Goal: Task Accomplishment & Management: Manage account settings

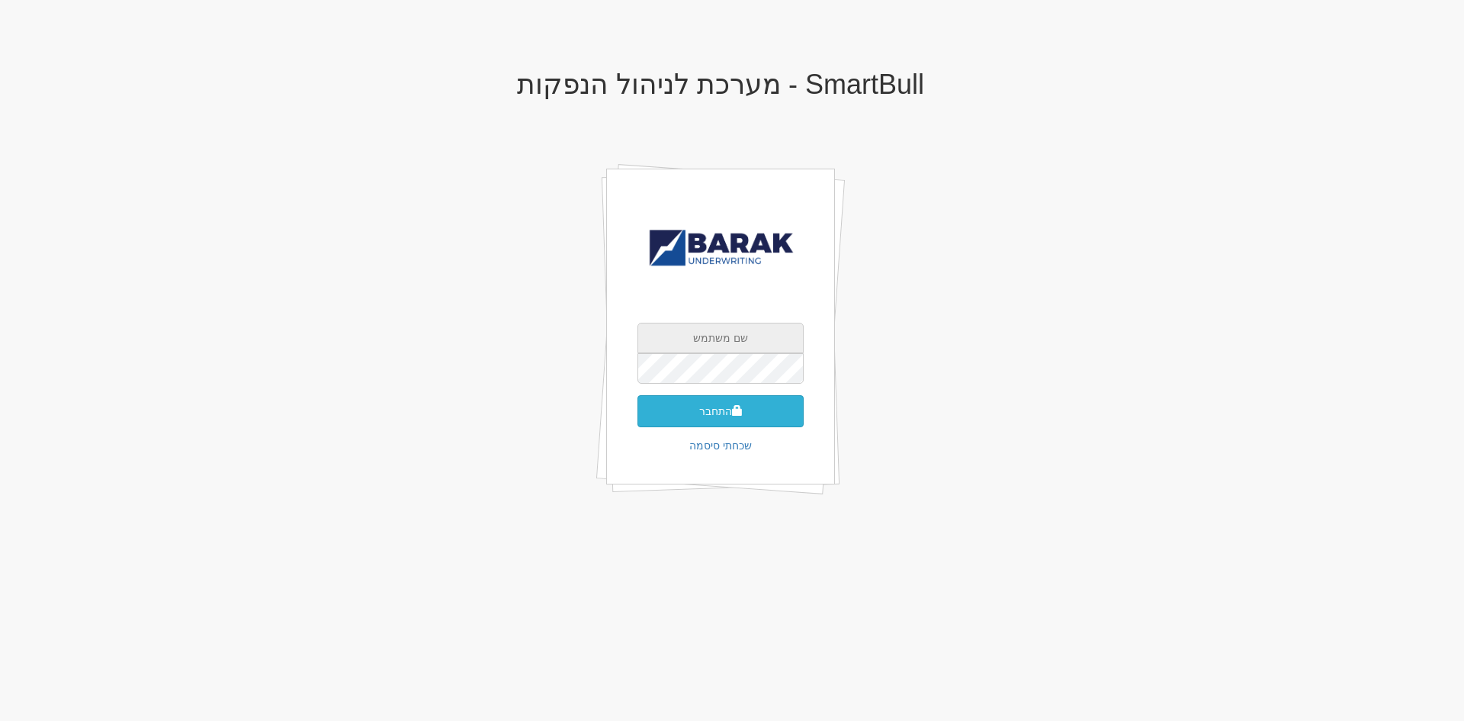
type input "AlonHo@barak-capital.co.il"
click at [723, 423] on button "התחבר" at bounding box center [721, 411] width 166 height 32
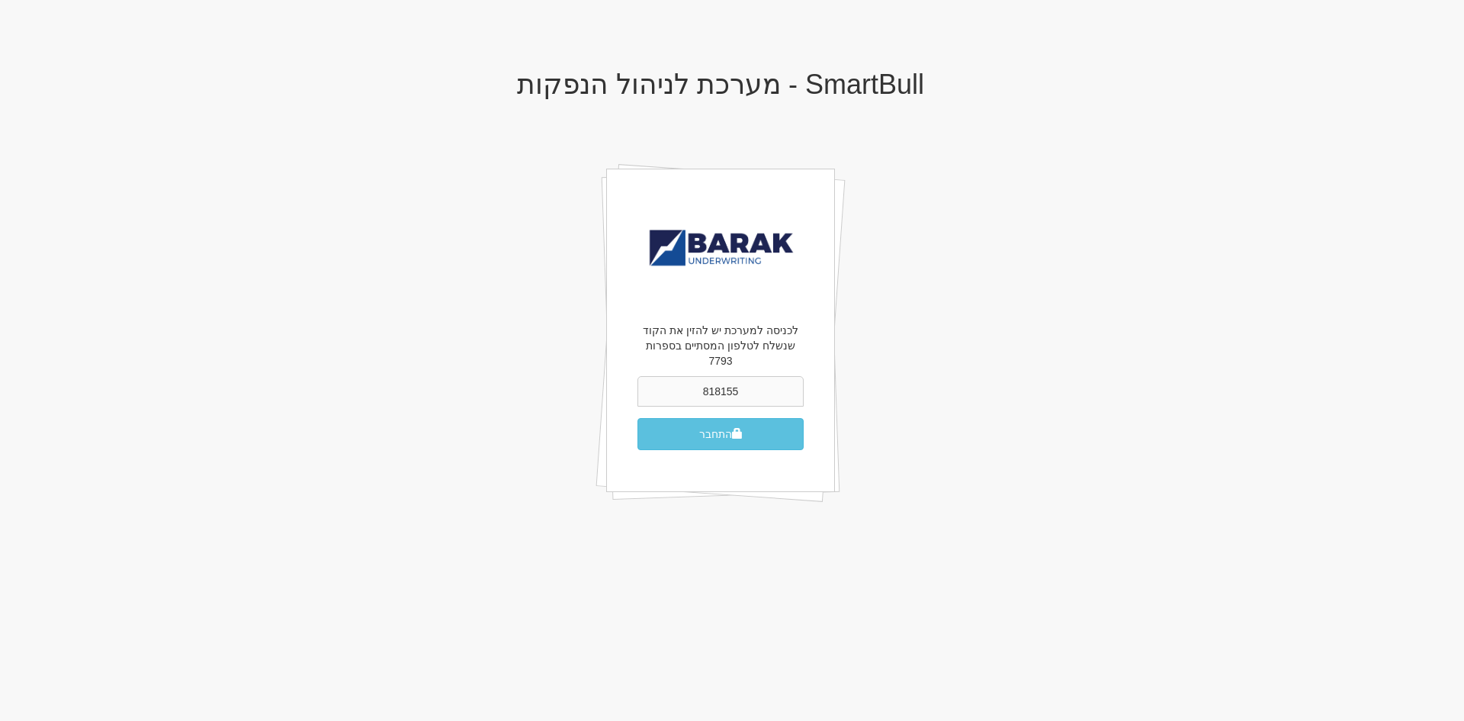
type input "818155"
click at [638, 418] on button "התחבר" at bounding box center [721, 434] width 166 height 32
click at [773, 445] on div "לכניסה למערכת יש להזין את הקוד שנשלח לטלפון המסתיים בספרות 7793 818155 התחבר" at bounding box center [720, 331] width 229 height 324
click at [775, 437] on div "לכניסה למערכת יש להזין את הקוד שנשלח לטלפון המסתיים בספרות 7793 818155 התחבר" at bounding box center [720, 331] width 229 height 324
click at [776, 426] on button "התחבר" at bounding box center [721, 434] width 166 height 32
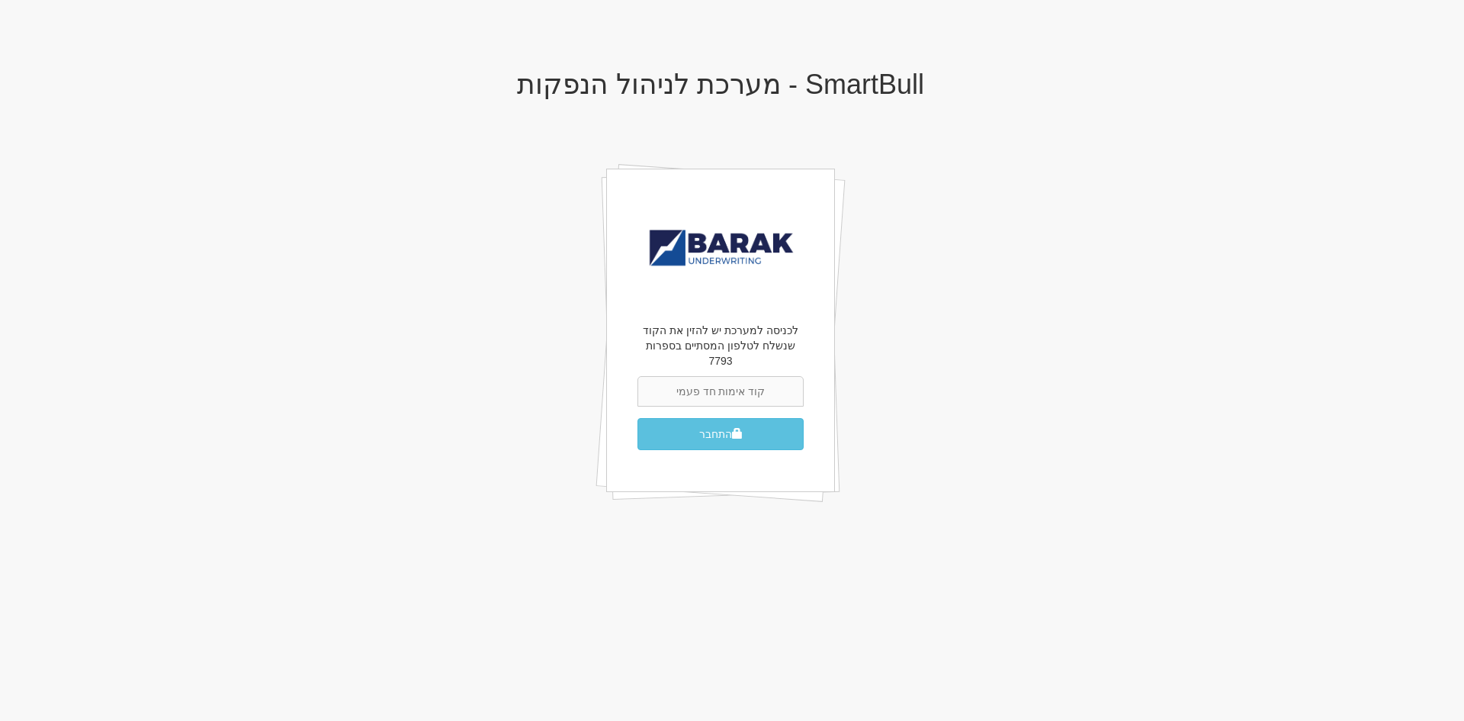
click at [703, 376] on input "text" at bounding box center [721, 391] width 166 height 31
type input "818155"
click at [638, 418] on button "התחבר" at bounding box center [721, 434] width 166 height 32
click at [727, 359] on div "לכניסה למערכת יש להזין את הקוד שנשלח לטלפון המסתיים בספרות 7793 התחבר" at bounding box center [721, 386] width 166 height 127
click at [733, 376] on input "text" at bounding box center [721, 391] width 166 height 31
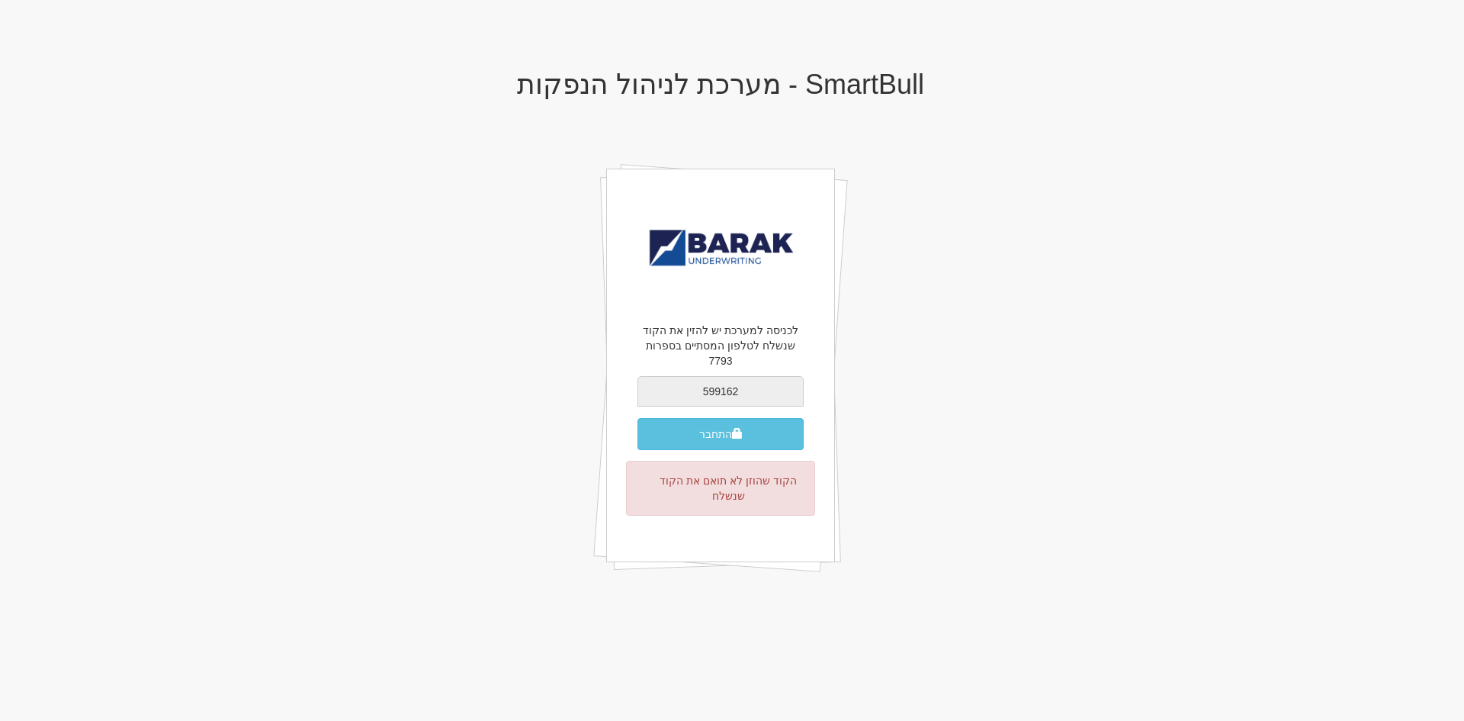
type input "599162"
click at [638, 418] on button "התחבר" at bounding box center [721, 434] width 166 height 32
click at [754, 430] on button "התחבר" at bounding box center [721, 434] width 166 height 32
